Goal: Task Accomplishment & Management: Manage account settings

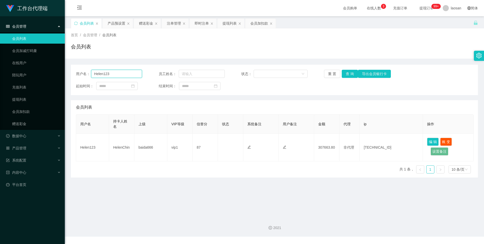
drag, startPoint x: 127, startPoint y: 74, endPoint x: 221, endPoint y: 72, distance: 94.0
click at [127, 74] on input "Helen123" at bounding box center [116, 74] width 51 height 8
click at [349, 74] on button "查 询" at bounding box center [350, 74] width 16 height 8
click at [349, 74] on div "重 置 查 询 导出会员银行卡" at bounding box center [357, 74] width 66 height 8
click at [349, 74] on button "查 询" at bounding box center [350, 74] width 16 height 8
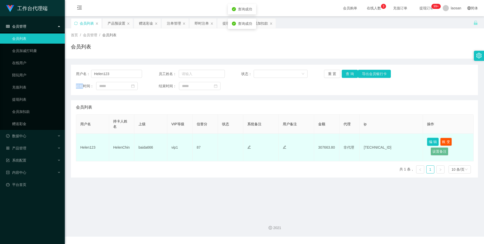
click at [435, 140] on button "编 辑" at bounding box center [433, 142] width 12 height 8
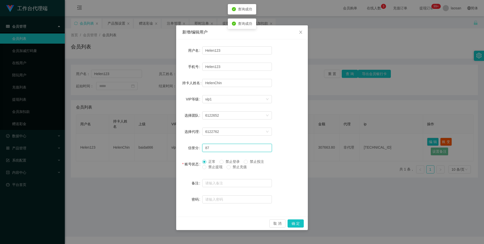
click at [216, 147] on input "87" at bounding box center [237, 148] width 70 height 8
type input "88"
click at [300, 222] on button "确 定" at bounding box center [296, 223] width 16 height 8
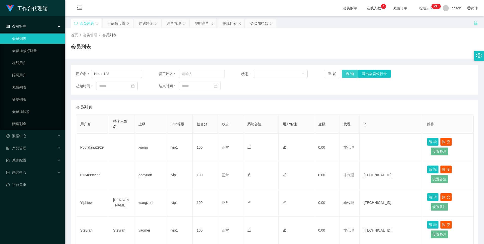
type input "Helen123"
click at [350, 72] on button "查 询" at bounding box center [350, 74] width 16 height 8
